Goal: Information Seeking & Learning: Learn about a topic

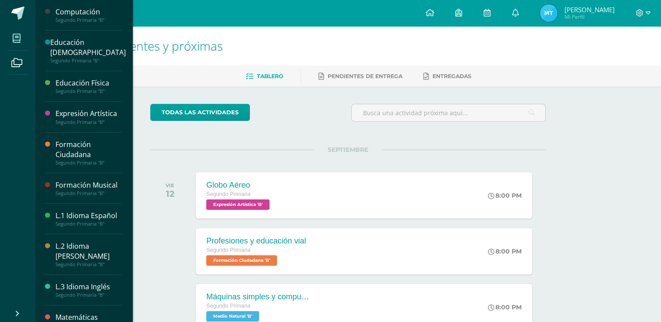
click at [16, 42] on icon at bounding box center [17, 38] width 8 height 9
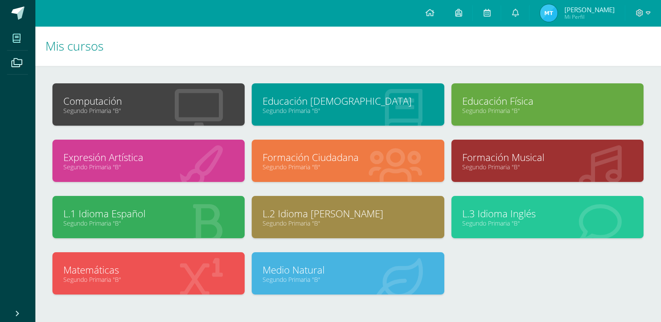
click at [309, 208] on link "L.2 Idioma [PERSON_NAME]" at bounding box center [347, 214] width 170 height 14
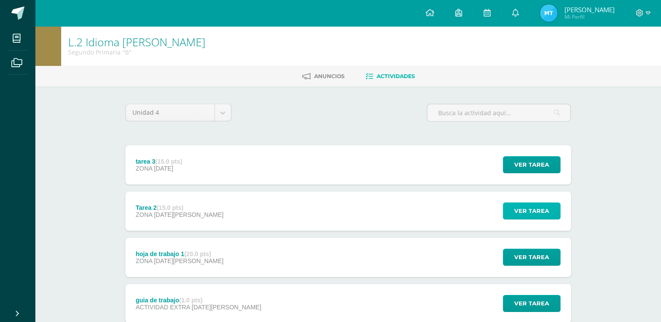
click at [522, 210] on span "Ver tarea" at bounding box center [531, 211] width 35 height 16
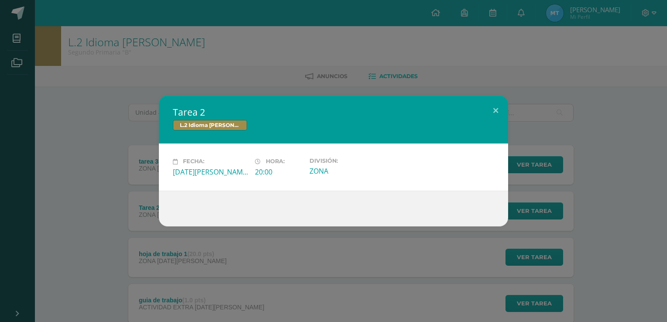
click at [415, 299] on div "Tarea 2 L.2 Idioma [PERSON_NAME] Fecha: [DATE][PERSON_NAME] Hora: 20:00 Divisió…" at bounding box center [333, 161] width 667 height 322
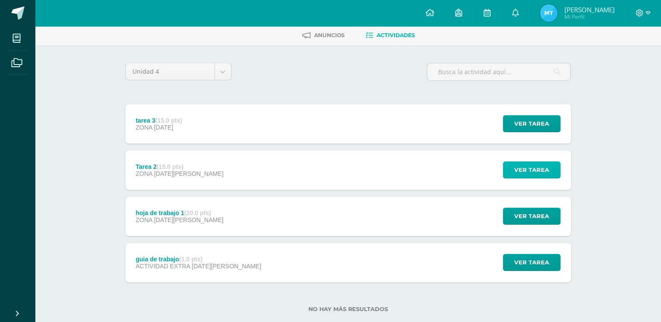
scroll to position [59, 0]
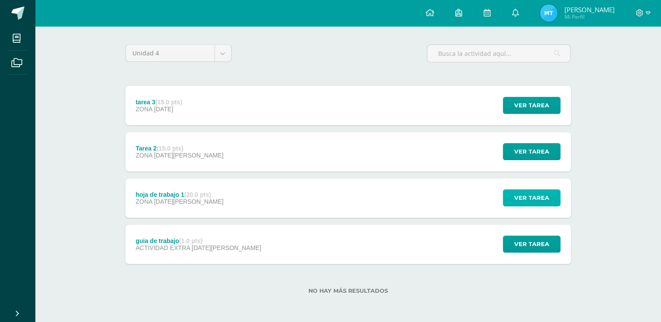
click at [547, 201] on span "Ver tarea" at bounding box center [531, 198] width 35 height 16
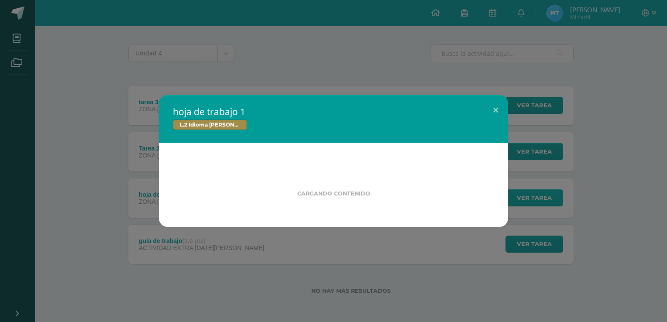
click at [547, 201] on div "hoja de trabajo 1 L.2 Idioma [PERSON_NAME] Cargando contenido" at bounding box center [333, 161] width 660 height 132
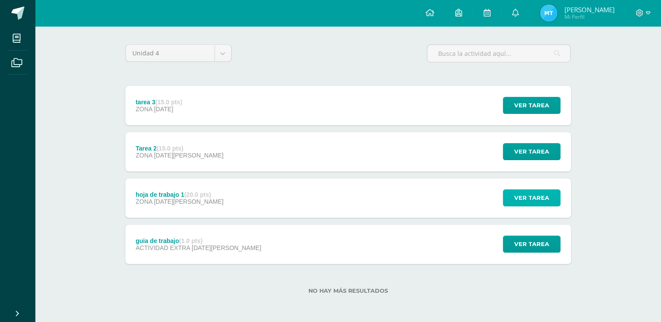
click at [547, 201] on span "Ver tarea" at bounding box center [531, 198] width 35 height 16
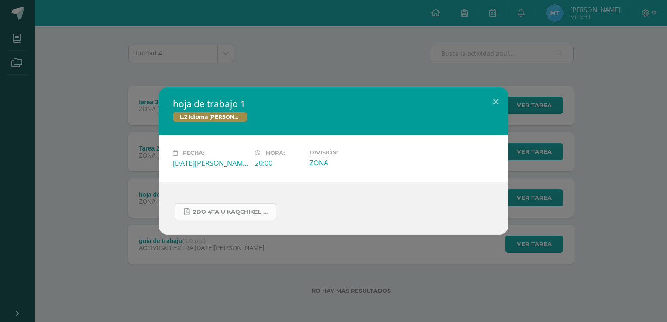
click at [243, 214] on span "2do 4ta U kaqchikel hoja de trabajo.pdf" at bounding box center [232, 212] width 79 height 7
click at [499, 101] on button at bounding box center [495, 102] width 25 height 30
